Goal: Task Accomplishment & Management: Manage account settings

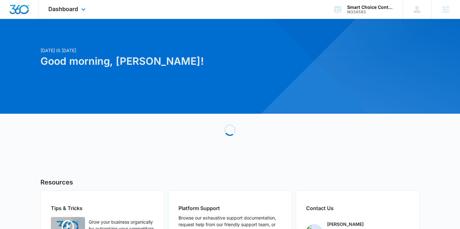
click at [57, 5] on div "Dashboard Apps Reputation Forms CRM Email Social Payments POS Content Ads Intel…" at bounding box center [68, 9] width 58 height 19
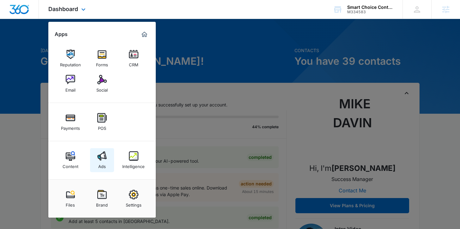
click at [105, 163] on div "Ads" at bounding box center [102, 165] width 8 height 8
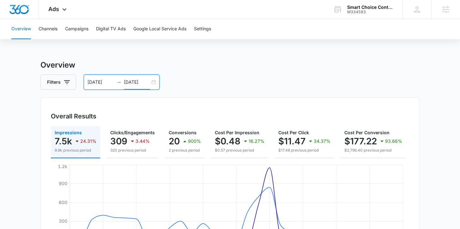
click at [124, 82] on input "[DATE]" at bounding box center [137, 82] width 26 height 7
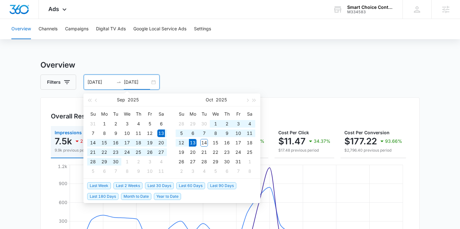
type input "[DATE]"
click at [104, 197] on span "Last 180 Days" at bounding box center [102, 196] width 31 height 7
type input "[DATE]"
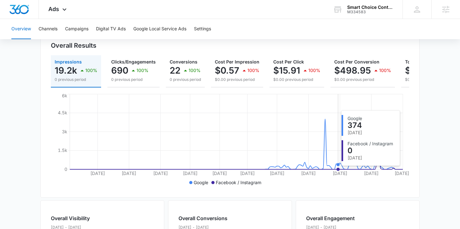
scroll to position [70, 0]
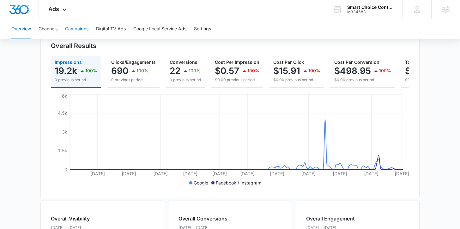
click at [73, 32] on button "Campaigns" at bounding box center [76, 29] width 23 height 20
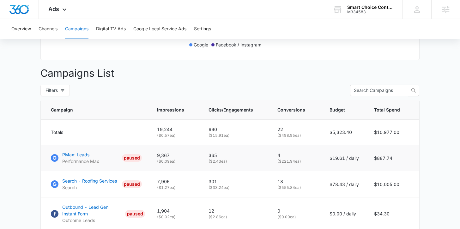
scroll to position [285, 0]
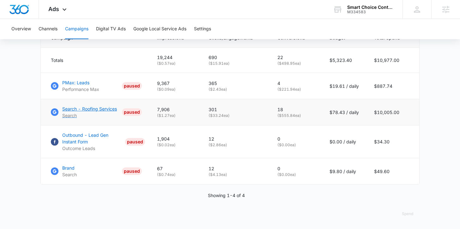
click at [103, 108] on p "Search - Roofing Services" at bounding box center [89, 108] width 55 height 7
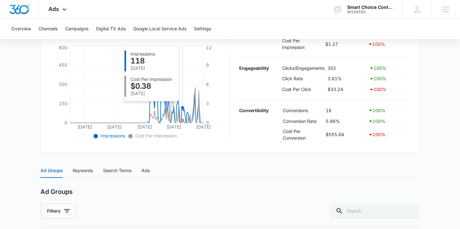
scroll to position [169, 0]
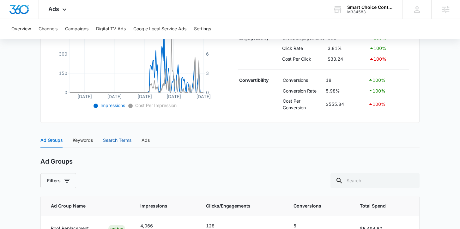
click at [122, 143] on div "Search Terms" at bounding box center [117, 140] width 28 height 7
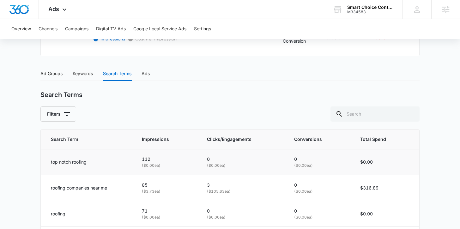
scroll to position [237, 0]
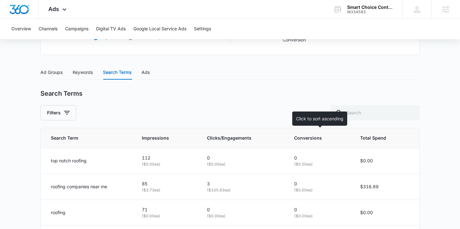
click at [308, 140] on span "Conversions" at bounding box center [315, 137] width 42 height 7
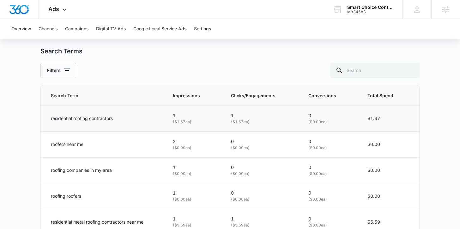
scroll to position [273, 0]
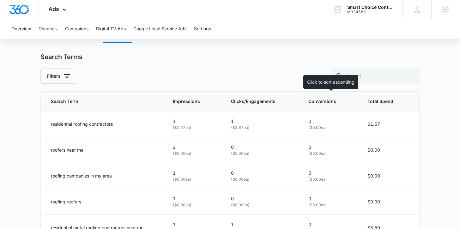
click at [325, 101] on span "Conversions" at bounding box center [325, 101] width 34 height 7
click at [320, 101] on span "Conversions" at bounding box center [325, 101] width 34 height 7
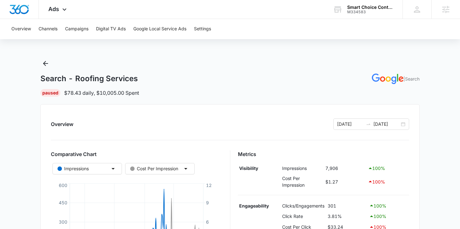
scroll to position [0, 0]
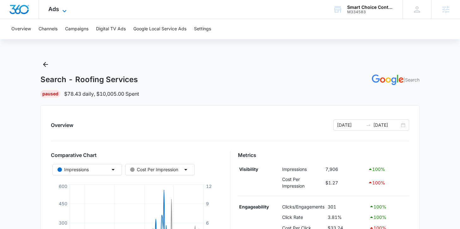
click at [61, 9] on icon at bounding box center [65, 11] width 8 height 8
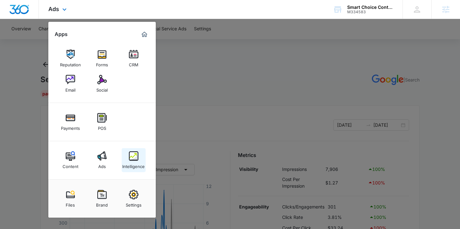
click at [136, 154] on img at bounding box center [133, 155] width 9 height 9
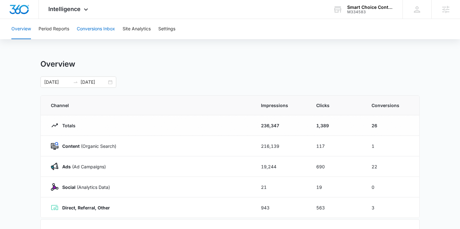
click at [95, 33] on button "Conversions Inbox" at bounding box center [96, 29] width 38 height 20
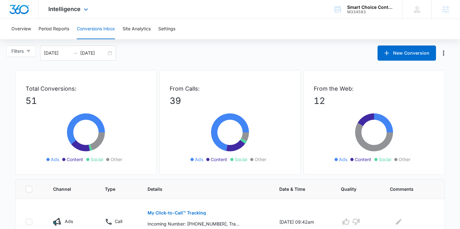
click at [94, 10] on div "Intelligence Apps Reputation Forms CRM Email Social Payments POS Content Ads In…" at bounding box center [69, 9] width 60 height 19
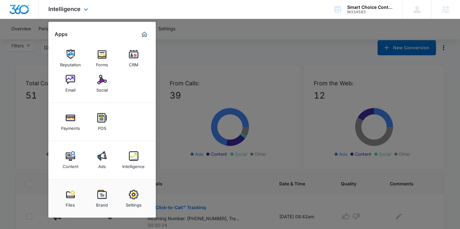
scroll to position [11, 0]
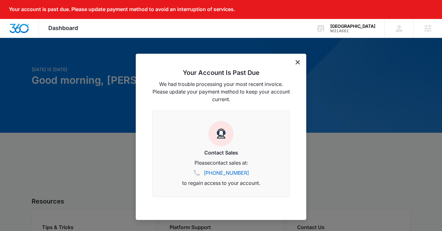
click at [303, 63] on div "Your Account Is Past Due We had trouble processing your most recent invoice. Pl…" at bounding box center [221, 137] width 170 height 166
click at [299, 63] on icon "dismiss this dialog" at bounding box center [297, 62] width 4 height 4
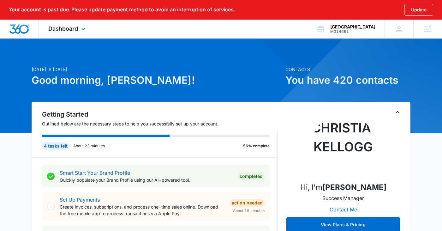
click at [88, 31] on div "Dashboard Apps Reputation Forms CRM Email Social Payments POS Content Ads Intel…" at bounding box center [68, 29] width 58 height 19
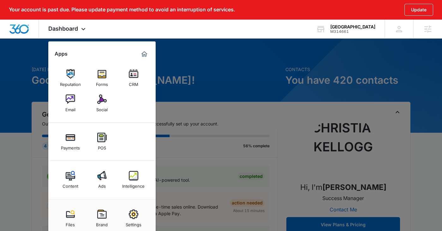
click at [103, 179] on img at bounding box center [101, 175] width 9 height 9
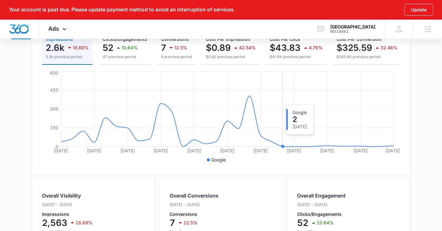
scroll to position [41, 0]
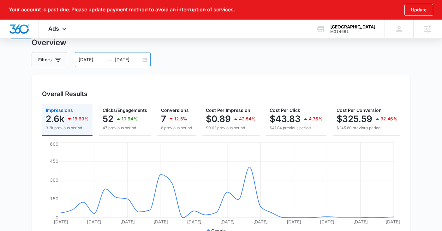
click at [113, 65] on div "[DATE] [DATE]" at bounding box center [113, 59] width 76 height 15
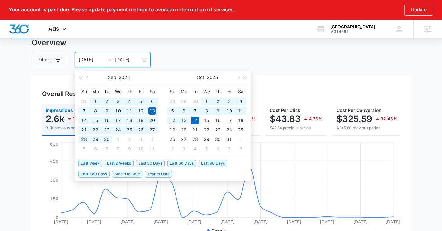
click at [88, 176] on span "Last 180 Days" at bounding box center [93, 173] width 31 height 7
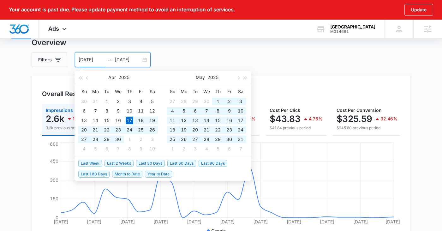
type input "[DATE]"
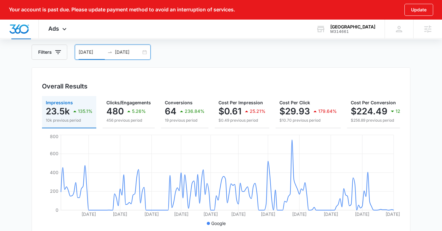
scroll to position [51, 0]
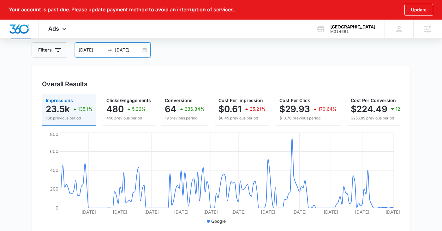
click at [116, 46] on input "[DATE]" at bounding box center [128, 49] width 26 height 7
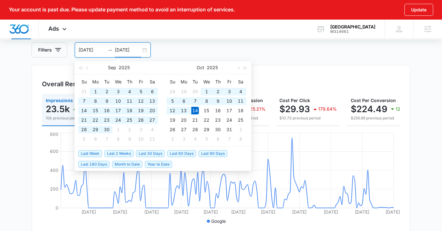
type input "[DATE]"
click at [94, 162] on span "Last 180 Days" at bounding box center [93, 164] width 31 height 7
click at [247, 36] on div "Ads Apps Reputation Forms CRM Email Social Payments POS Content Ads Intelligenc…" at bounding box center [221, 29] width 442 height 19
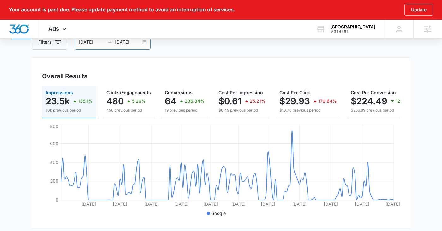
scroll to position [52, 0]
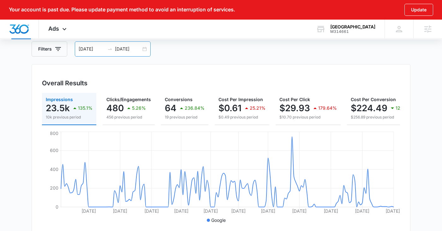
click at [110, 47] on icon "swap-right" at bounding box center [109, 48] width 5 height 5
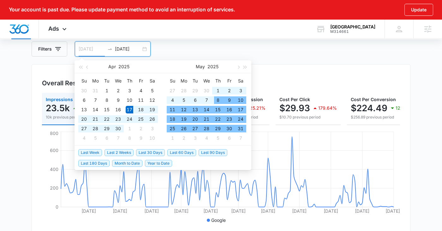
type input "[DATE]"
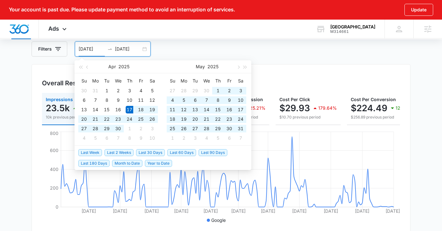
click at [96, 163] on span "Last 180 Days" at bounding box center [93, 163] width 31 height 7
